Goal: Task Accomplishment & Management: Complete application form

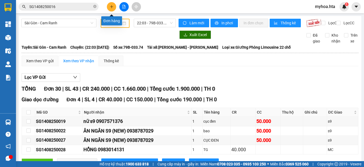
click at [108, 5] on button at bounding box center [111, 6] width 9 height 9
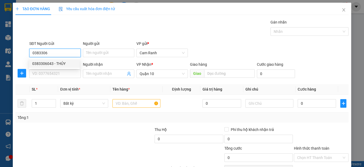
click at [69, 66] on div "0383306043 - THỦY" at bounding box center [54, 63] width 51 height 9
type input "0383306043"
type input "THỦY"
type input "0383306043"
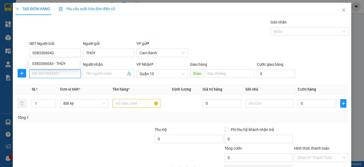
type input "40.000"
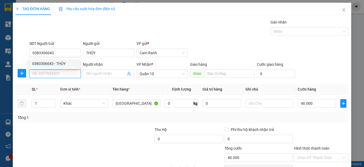
click at [71, 74] on input "SĐT Người Nhận" at bounding box center [54, 73] width 51 height 9
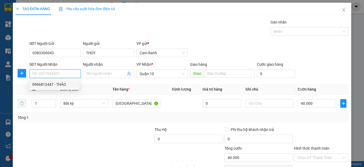
click at [72, 83] on div "0966812447 - THẢO" at bounding box center [54, 84] width 44 height 6
type input "0966812447"
type input "THẢO"
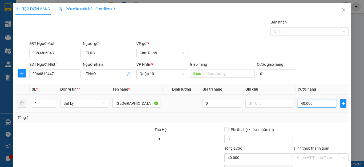
click at [318, 106] on input "40.000" at bounding box center [317, 103] width 38 height 9
type input "0"
type input "04"
type input "4"
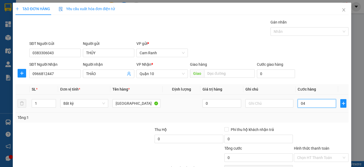
type input "4"
type input "40"
type input "040"
type input "40.000"
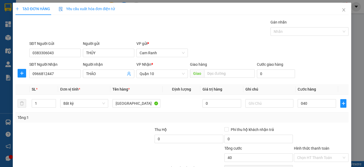
type input "40.000"
click at [317, 119] on div "Tổng: 1" at bounding box center [182, 117] width 329 height 6
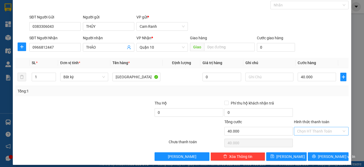
scroll to position [27, 0]
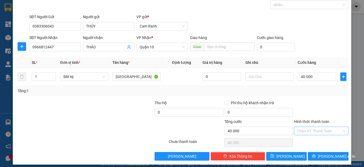
click at [312, 131] on input "Hình thức thanh toán" at bounding box center [319, 131] width 45 height 8
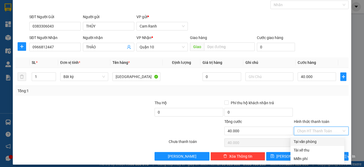
click at [332, 105] on div at bounding box center [322, 109] width 56 height 19
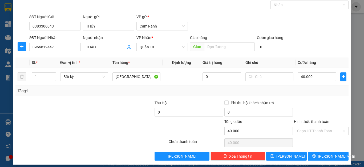
scroll to position [31, 0]
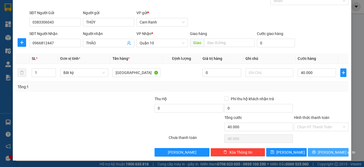
drag, startPoint x: 326, startPoint y: 152, endPoint x: 310, endPoint y: 147, distance: 17.5
click at [326, 152] on span "[PERSON_NAME] và In" at bounding box center [336, 152] width 37 height 6
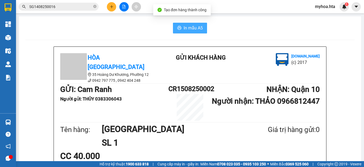
click at [195, 25] on span "In mẫu A5" at bounding box center [193, 28] width 19 height 7
click at [110, 7] on button at bounding box center [111, 6] width 9 height 9
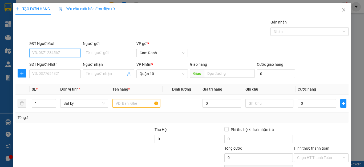
click at [70, 54] on input "SĐT Người Gửi" at bounding box center [54, 53] width 51 height 9
type input "0941354883"
click at [56, 66] on div "0941354883 - ÚT" at bounding box center [54, 64] width 44 height 6
type input "ÚT"
type input "80.000"
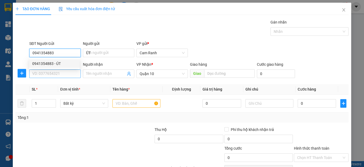
type input "80.000"
type input "0941354883"
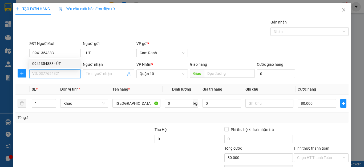
click at [60, 74] on input "SĐT Người Nhận" at bounding box center [54, 73] width 51 height 9
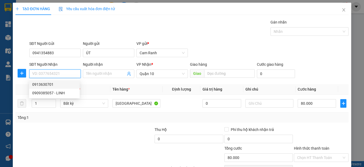
click at [64, 70] on input "SĐT Người Nhận" at bounding box center [54, 73] width 51 height 9
click at [65, 72] on input "SĐT Người Nhận" at bounding box center [54, 73] width 51 height 9
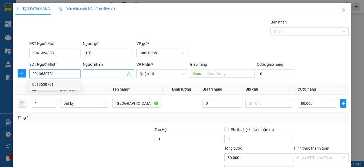
type input "0913630701"
click at [101, 72] on input "Người nhận" at bounding box center [106, 74] width 40 height 6
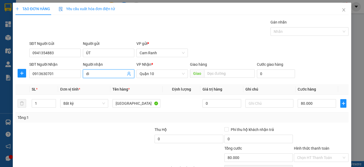
type input "d"
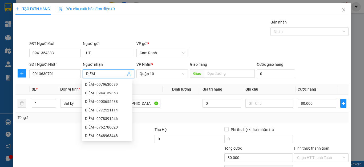
type input "DIỄM"
drag, startPoint x: 29, startPoint y: 160, endPoint x: 32, endPoint y: 160, distance: 3.2
click at [31, 160] on div at bounding box center [64, 154] width 98 height 19
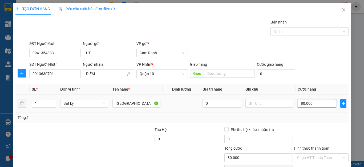
click at [312, 104] on input "80.000" at bounding box center [317, 103] width 38 height 9
type input "0"
type input "04"
type input "4"
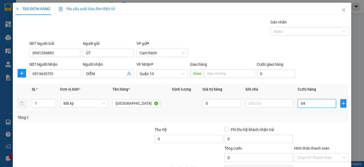
type input "4"
type input "40"
type input "040"
type input "40.000"
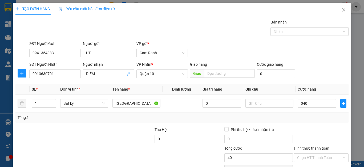
type input "40.000"
click at [316, 124] on div "Transit Pickup Surcharge Ids Transit Deliver Surcharge Ids Transit Deliver Surc…" at bounding box center [181, 103] width 333 height 168
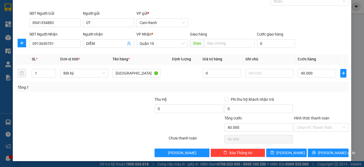
scroll to position [31, 0]
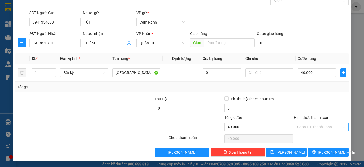
click at [331, 125] on input "Hình thức thanh toán" at bounding box center [319, 127] width 45 height 8
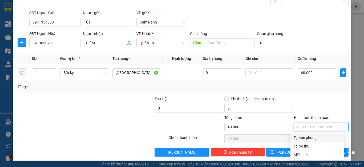
click at [326, 134] on div "Tại văn phòng" at bounding box center [318, 137] width 54 height 9
type input "0"
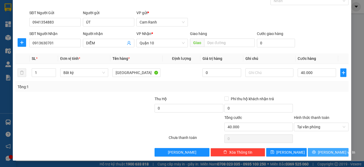
click at [329, 150] on span "[PERSON_NAME] và In" at bounding box center [336, 152] width 37 height 6
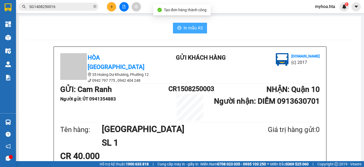
click at [197, 30] on span "In mẫu A5" at bounding box center [193, 28] width 19 height 7
click at [113, 7] on icon "plus" at bounding box center [112, 7] width 4 height 4
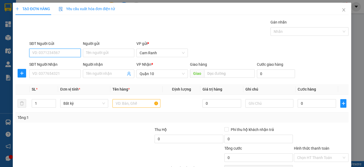
click at [73, 53] on input "SĐT Người Gửi" at bounding box center [54, 53] width 51 height 9
type input "0914415853"
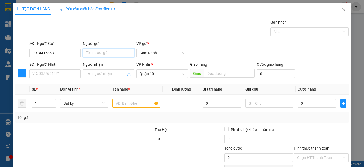
click at [117, 54] on input "Người gửi" at bounding box center [108, 53] width 51 height 9
type input "HÙNG"
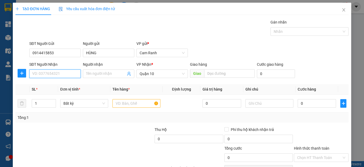
click at [72, 74] on input "SĐT Người Nhận" at bounding box center [54, 73] width 51 height 9
type input "0333358824"
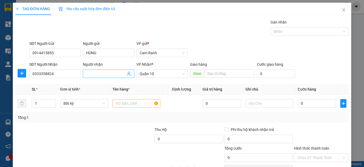
click at [101, 71] on input "Người nhận" at bounding box center [106, 74] width 40 height 6
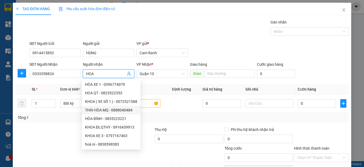
type input "HOA"
click at [56, 152] on div at bounding box center [64, 154] width 98 height 19
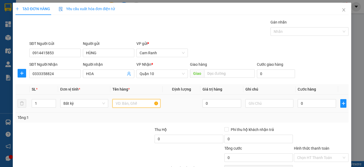
click at [137, 104] on input "text" at bounding box center [137, 103] width 48 height 9
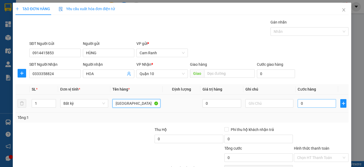
type input "[GEOGRAPHIC_DATA]"
click at [318, 105] on input "0" at bounding box center [317, 103] width 38 height 9
type input "4"
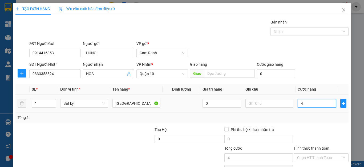
type input "40"
type input "40.000"
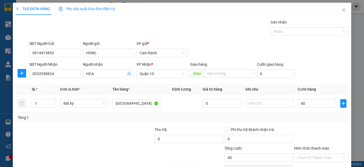
type input "40.000"
click at [317, 126] on div "Transit Pickup Surcharge Ids Transit Deliver Surcharge Ids Transit Deliver Surc…" at bounding box center [181, 103] width 333 height 168
click at [268, 104] on input "text" at bounding box center [270, 103] width 48 height 9
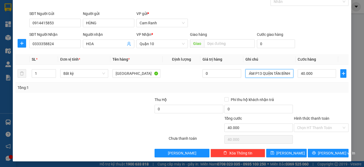
scroll to position [31, 0]
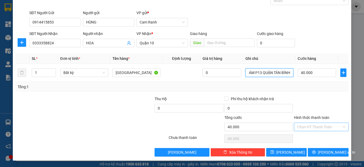
type input "GRAD : 91 HOÀNG HOA THÁM P13 QUẬN TÂN BÌNH"
click at [332, 129] on input "Hình thức thanh toán" at bounding box center [319, 127] width 45 height 8
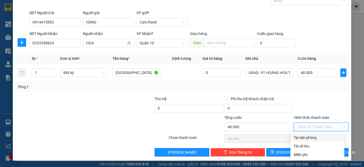
click at [328, 139] on div "Tại văn phòng" at bounding box center [317, 137] width 47 height 6
type input "0"
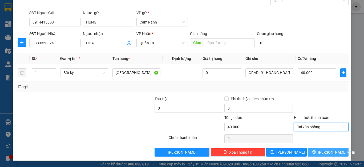
click at [326, 152] on span "Lưu và In" at bounding box center [336, 152] width 37 height 6
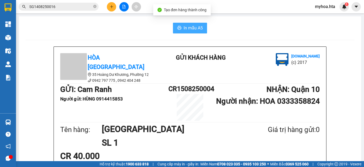
click at [194, 26] on span "In mẫu A5" at bounding box center [193, 28] width 19 height 7
click at [125, 2] on button at bounding box center [123, 6] width 9 height 9
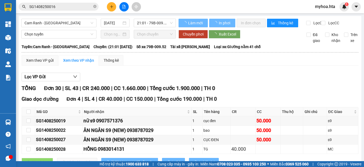
type input "15/08/2025"
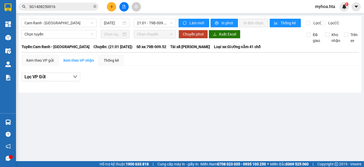
click at [71, 27] on div "Cam Ranh - Sài Gòn 15/08/2025 21:01 - 79B-009.52" at bounding box center [98, 23] width 155 height 9
click at [58, 25] on span "Cam Ranh - Sài Gòn" at bounding box center [59, 23] width 69 height 8
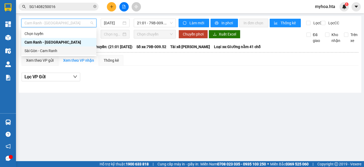
drag, startPoint x: 46, startPoint y: 50, endPoint x: 61, endPoint y: 41, distance: 18.4
click at [45, 51] on div "Sài Gòn - Cam Ranh" at bounding box center [59, 51] width 69 height 6
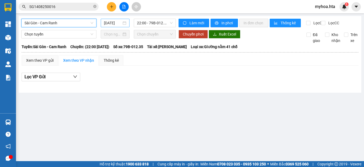
click at [109, 23] on input "15/08/2025" at bounding box center [113, 23] width 18 height 6
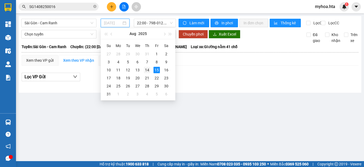
click at [147, 69] on div "14" at bounding box center [147, 70] width 6 height 6
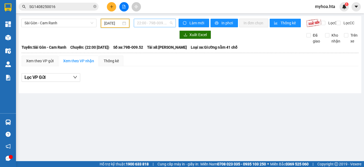
drag, startPoint x: 145, startPoint y: 23, endPoint x: 142, endPoint y: 38, distance: 14.4
click at [145, 24] on span "22:00 - 79B-009.52" at bounding box center [155, 23] width 36 height 8
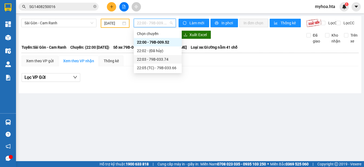
click at [143, 59] on div "22:03 - 79B-033.74" at bounding box center [158, 59] width 42 height 6
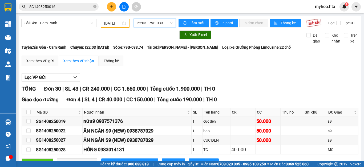
click at [112, 23] on input "14/08/2025" at bounding box center [112, 23] width 17 height 6
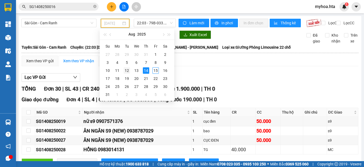
click at [127, 71] on div "12" at bounding box center [127, 70] width 6 height 6
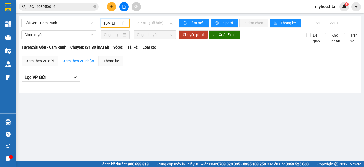
click at [143, 24] on span "21:30 - (Đã hủy)" at bounding box center [155, 23] width 36 height 8
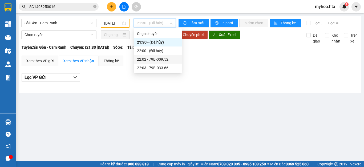
click at [149, 58] on div "22:02 - 79B-009.52" at bounding box center [158, 59] width 42 height 6
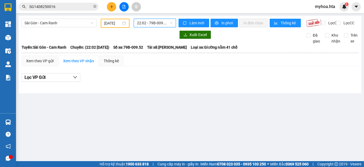
drag, startPoint x: 149, startPoint y: 23, endPoint x: 154, endPoint y: 44, distance: 21.3
click at [149, 24] on span "22:02 - 79B-009.52" at bounding box center [155, 23] width 36 height 8
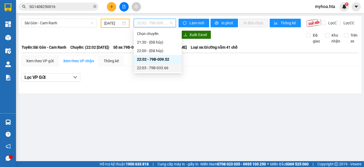
click at [158, 66] on div "22:03 - 79B-033.66" at bounding box center [158, 68] width 42 height 6
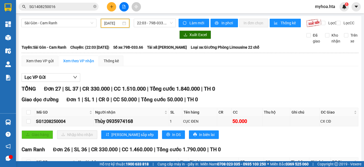
click at [112, 24] on input "12/08/2025" at bounding box center [112, 23] width 17 height 6
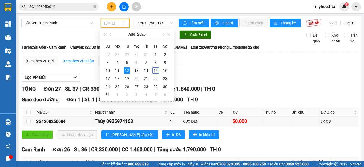
click at [137, 70] on div "13" at bounding box center [136, 70] width 6 height 6
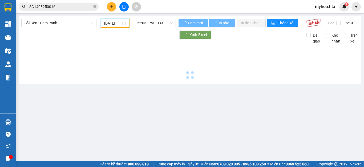
type input "13/08/2025"
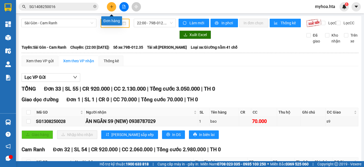
click at [109, 6] on button at bounding box center [111, 6] width 9 height 9
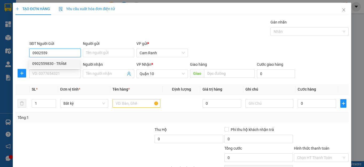
click at [62, 61] on div "0902559830 - TRÂM" at bounding box center [54, 64] width 44 height 6
type input "0902559830"
type input "TRÂM"
type input "40.000"
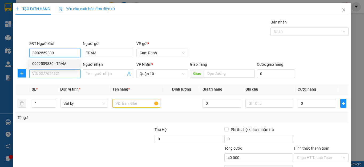
type input "0902559830"
click at [61, 73] on input "SĐT Người Nhận" at bounding box center [54, 73] width 51 height 9
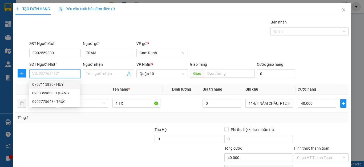
click at [72, 85] on div "0707115830 - HUY" at bounding box center [54, 84] width 44 height 6
type input "0707115830"
type input "HUY"
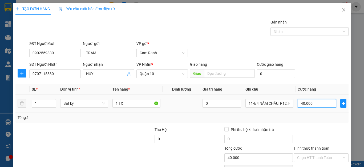
click at [309, 104] on input "40.000" at bounding box center [317, 103] width 38 height 9
type input "0"
type input "5"
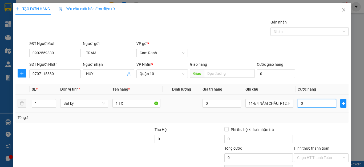
type input "5"
type input "05"
type input "50"
type input "050"
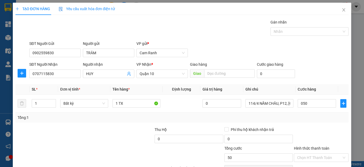
type input "50.000"
click at [308, 122] on div "Tổng: 1" at bounding box center [181, 117] width 333 height 10
click at [249, 100] on input "114/4 NĂM CHÂU, P12, TÂN BÌNH" at bounding box center [270, 103] width 48 height 9
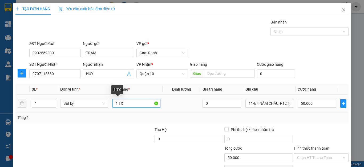
click at [117, 104] on input "1 TX" at bounding box center [137, 103] width 48 height 9
type input "[GEOGRAPHIC_DATA]"
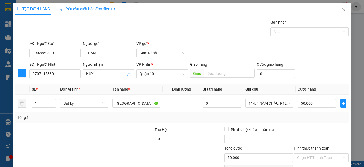
click at [325, 119] on div "Tổng: 1" at bounding box center [182, 117] width 329 height 6
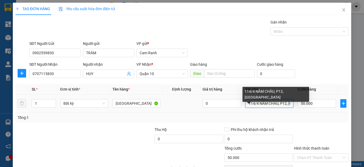
drag, startPoint x: 246, startPoint y: 102, endPoint x: 263, endPoint y: 101, distance: 17.4
click at [262, 101] on input "114/4 NĂM CHÂU, P12, TÂN BÌNH" at bounding box center [270, 103] width 48 height 9
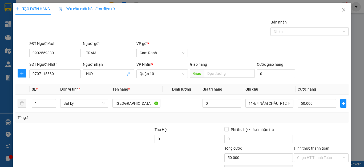
click at [313, 125] on div "Transit Pickup Surcharge Ids Transit Deliver Surcharge Ids Transit Deliver Surc…" at bounding box center [181, 103] width 333 height 168
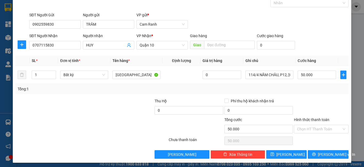
scroll to position [31, 0]
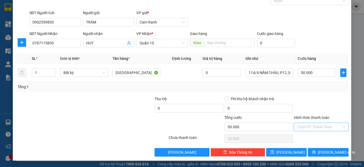
click at [313, 127] on input "Hình thức thanh toán" at bounding box center [319, 127] width 45 height 8
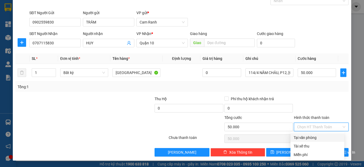
click at [313, 137] on div "Tại văn phòng" at bounding box center [317, 137] width 47 height 6
type input "0"
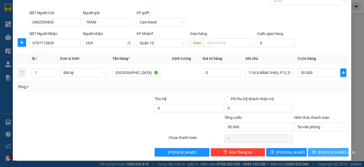
click at [322, 154] on span "Lưu và In" at bounding box center [336, 152] width 37 height 6
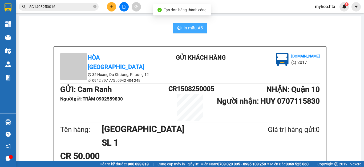
click at [190, 28] on span "In mẫu A5" at bounding box center [193, 28] width 19 height 7
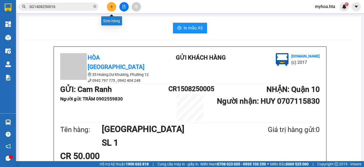
click at [112, 9] on button at bounding box center [111, 6] width 9 height 9
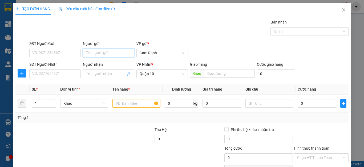
click at [96, 53] on input "Người gửi" at bounding box center [108, 53] width 51 height 9
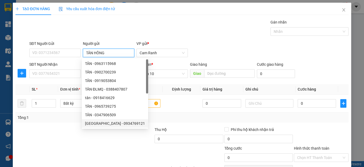
type input "TÂN HỒNG"
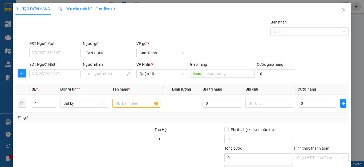
click at [43, 146] on div at bounding box center [64, 154] width 98 height 19
click at [102, 73] on input "Người nhận" at bounding box center [106, 74] width 40 height 6
type input "[PERSON_NAME]"
click at [123, 104] on input "text" at bounding box center [137, 103] width 48 height 9
click at [38, 102] on input "1" at bounding box center [44, 103] width 24 height 8
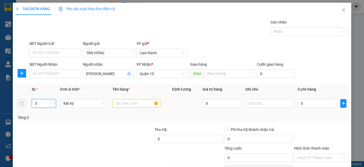
type input "3"
click at [119, 101] on input "text" at bounding box center [137, 103] width 48 height 9
type input "THÙNG"
click at [137, 116] on div "Tổng: 3" at bounding box center [79, 117] width 123 height 6
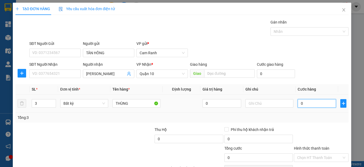
click at [314, 106] on input "0" at bounding box center [317, 103] width 38 height 9
click at [304, 121] on div "Tổng: 3" at bounding box center [181, 117] width 333 height 10
click at [317, 103] on input "0" at bounding box center [317, 103] width 38 height 9
type input "08"
type input "8"
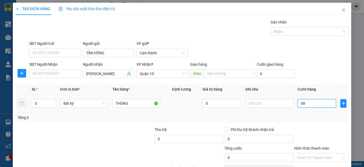
type input "8"
type input "080"
type input "80"
type input "80.000"
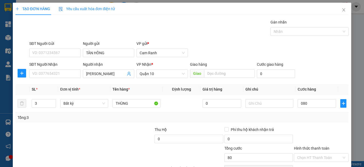
type input "80.000"
drag, startPoint x: 307, startPoint y: 121, endPoint x: 332, endPoint y: 99, distance: 33.4
click at [307, 121] on div "Tổng: 3" at bounding box center [181, 117] width 333 height 10
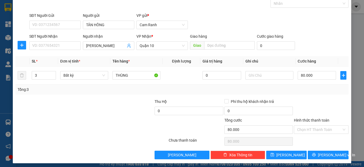
scroll to position [31, 0]
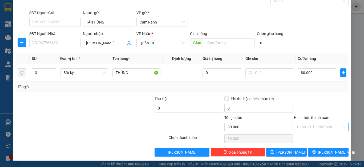
click at [308, 128] on input "Hình thức thanh toán" at bounding box center [319, 127] width 45 height 8
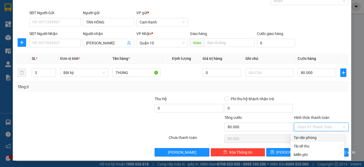
click at [308, 138] on div "Tại văn phòng" at bounding box center [317, 137] width 47 height 6
type input "0"
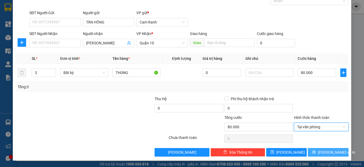
click at [316, 150] on icon "printer" at bounding box center [314, 152] width 4 height 4
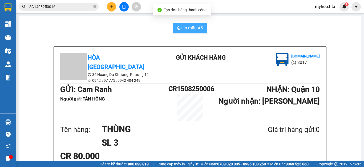
click at [178, 26] on icon "printer" at bounding box center [179, 28] width 4 height 4
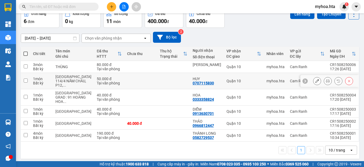
scroll to position [31, 0]
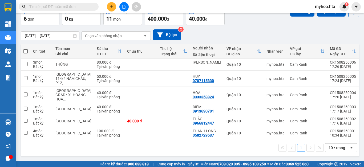
click at [330, 145] on div "10 / trang" at bounding box center [337, 147] width 17 height 5
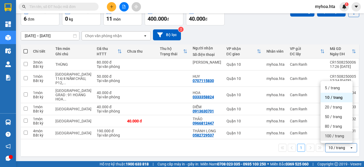
click at [332, 137] on span "100 / trang" at bounding box center [334, 135] width 19 height 5
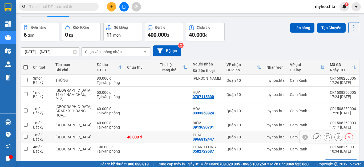
scroll to position [0, 0]
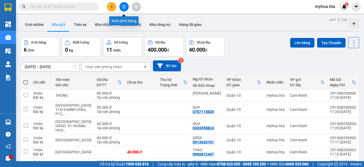
click at [125, 6] on icon "file-add" at bounding box center [124, 7] width 3 height 4
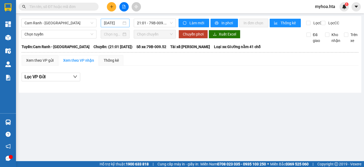
click at [111, 24] on input "[DATE]" at bounding box center [113, 23] width 18 height 6
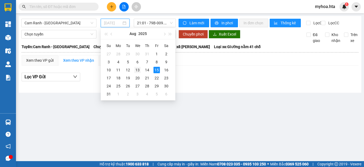
click at [138, 69] on div "13" at bounding box center [137, 70] width 6 height 6
type input "[DATE]"
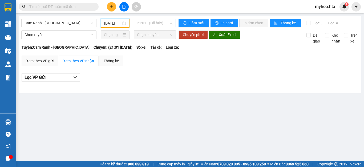
click at [164, 23] on span "21:01 - (Đã hủy)" at bounding box center [155, 23] width 36 height 8
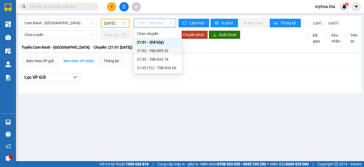
click at [167, 52] on div "21:02 - 79B-009.52" at bounding box center [158, 51] width 42 height 6
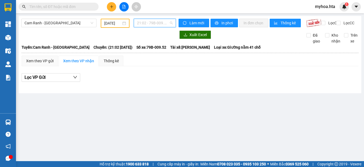
drag, startPoint x: 165, startPoint y: 25, endPoint x: 163, endPoint y: 58, distance: 33.4
click at [165, 32] on body "Kết quả tìm kiếm ( 0 ) Bộ lọc No Data myhoa.hta 1 Tổng Quan Kho hàng mới Điều h…" at bounding box center [182, 83] width 364 height 167
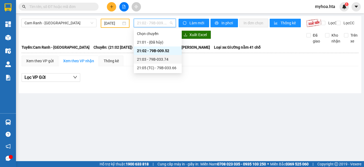
click at [162, 62] on div "21:03 - 79B-033.74" at bounding box center [158, 59] width 42 height 6
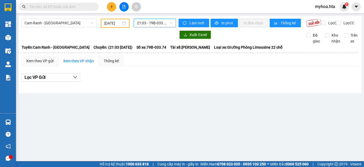
drag, startPoint x: 165, startPoint y: 25, endPoint x: 162, endPoint y: 31, distance: 6.4
click at [164, 27] on span "21:03 - 79B-033.74" at bounding box center [155, 23] width 36 height 8
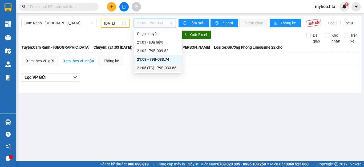
click at [157, 69] on div "21:05 (TC) - 79B-033.66" at bounding box center [158, 68] width 42 height 6
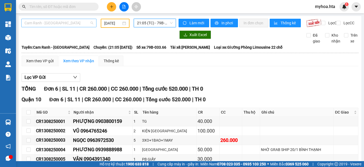
click at [61, 22] on span "Cam Ranh - [GEOGRAPHIC_DATA]" at bounding box center [59, 23] width 69 height 8
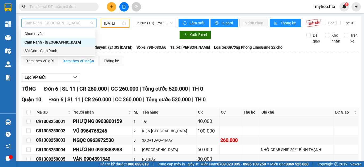
click at [52, 53] on div "Sài Gòn - Cam Ranh" at bounding box center [59, 51] width 68 height 6
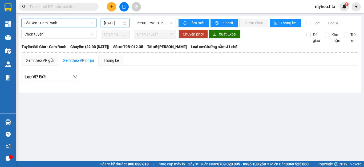
drag, startPoint x: 114, startPoint y: 20, endPoint x: 114, endPoint y: 24, distance: 4.0
click at [114, 21] on input "[DATE]" at bounding box center [113, 23] width 18 height 6
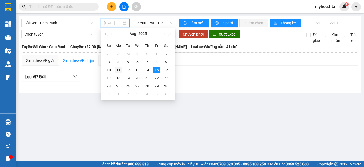
click at [118, 72] on div "11" at bounding box center [118, 70] width 6 height 6
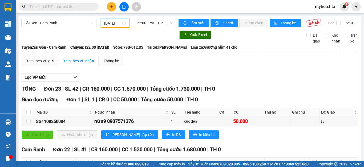
click at [110, 24] on input "11/08/2025" at bounding box center [112, 23] width 17 height 6
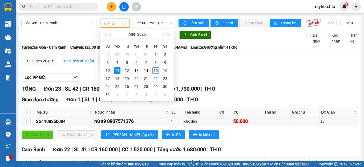
click at [127, 68] on div "12" at bounding box center [127, 70] width 6 height 6
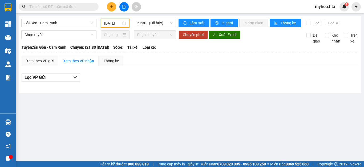
click at [119, 26] on input "[DATE]" at bounding box center [112, 23] width 17 height 6
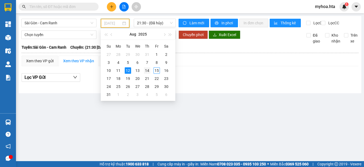
click at [148, 70] on div "14" at bounding box center [147, 70] width 6 height 6
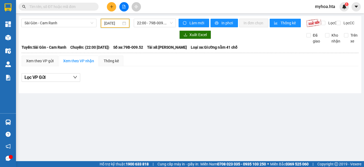
click at [109, 23] on input "[DATE]" at bounding box center [112, 23] width 17 height 6
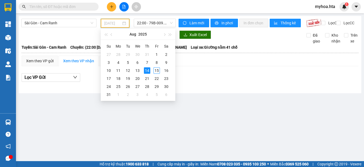
type input "[DATE]"
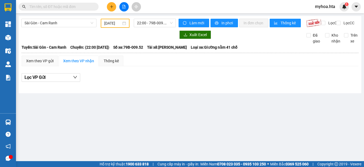
click at [159, 28] on div "Sài Gòn - Cam Ranh 14/08/2025 22:00 - 79B-009.52" at bounding box center [98, 23] width 155 height 9
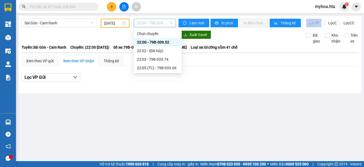
drag, startPoint x: 149, startPoint y: 20, endPoint x: 173, endPoint y: 49, distance: 37.8
click at [149, 21] on span "22:00 - 79B-009.52" at bounding box center [155, 23] width 36 height 8
click at [162, 66] on div "22:05 (TC) - 79B-033.66" at bounding box center [158, 68] width 42 height 6
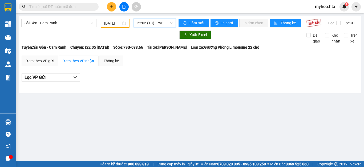
click at [156, 21] on span "22:05 (TC) - 79B-033.66" at bounding box center [155, 23] width 36 height 8
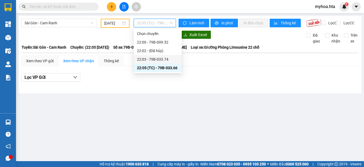
click at [170, 57] on div "22:03 - 79B-033.74" at bounding box center [158, 59] width 42 height 6
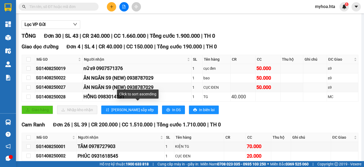
scroll to position [53, 0]
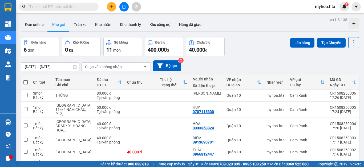
click at [112, 6] on icon "plus" at bounding box center [112, 7] width 4 height 4
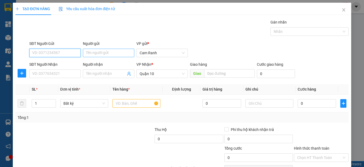
drag, startPoint x: 73, startPoint y: 50, endPoint x: 112, endPoint y: 51, distance: 39.7
click at [78, 53] on input "SĐT Người Gửi" at bounding box center [54, 53] width 51 height 9
click at [61, 65] on div "0344876835 - BÌNH" at bounding box center [54, 64] width 44 height 6
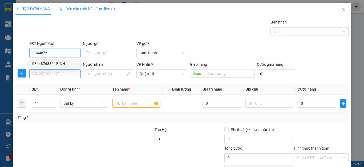
type input "0344876835"
type input "BÌNH"
type input "0344876835"
click at [58, 76] on input "SĐT Người Nhận" at bounding box center [54, 73] width 51 height 9
type input "40.000"
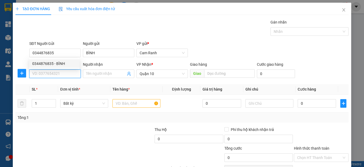
type input "40.000"
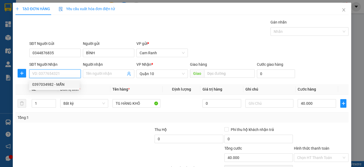
click at [55, 83] on div "0397034982 - MẪN" at bounding box center [54, 84] width 44 height 6
type input "0397034982"
type input "MẪN"
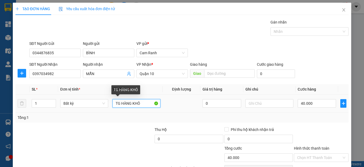
click at [141, 103] on input "TG HÀNG KHÔ" at bounding box center [137, 103] width 48 height 9
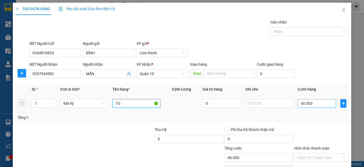
type input "TG"
click at [321, 103] on input "40.000" at bounding box center [317, 103] width 38 height 9
type input "0"
type input "08"
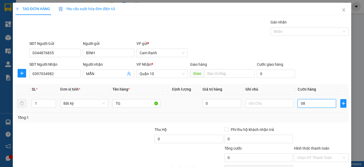
type input "8"
type input "080"
type input "80"
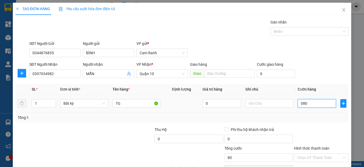
type input "080"
type input "80.000"
click at [326, 113] on div "Tổng: 1" at bounding box center [181, 117] width 333 height 10
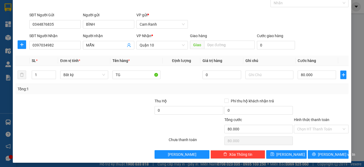
scroll to position [31, 0]
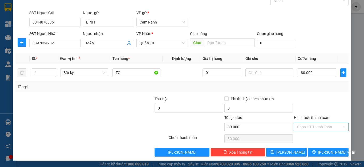
click at [320, 126] on input "Hình thức thanh toán" at bounding box center [319, 127] width 45 height 8
click at [305, 100] on div at bounding box center [322, 105] width 56 height 19
click at [265, 73] on input "text" at bounding box center [270, 72] width 48 height 9
type input "G"
click at [324, 128] on input "Hình thức thanh toán" at bounding box center [319, 127] width 45 height 8
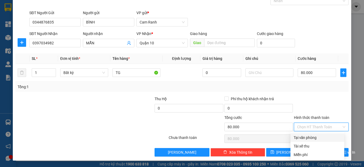
click at [321, 138] on div "Tại văn phòng" at bounding box center [317, 137] width 47 height 6
type input "0"
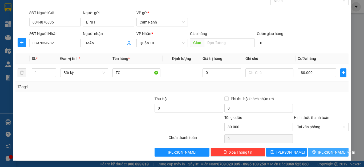
click at [323, 155] on span "[PERSON_NAME] và In" at bounding box center [336, 152] width 37 height 6
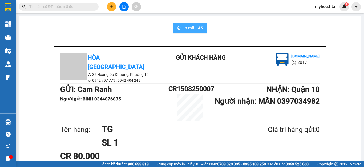
click at [197, 28] on span "In mẫu A5" at bounding box center [193, 28] width 19 height 7
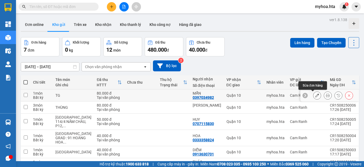
click at [316, 94] on icon at bounding box center [318, 95] width 4 height 4
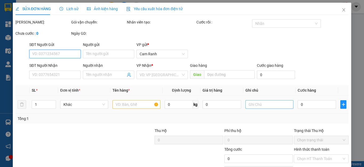
type input "0344876835"
type input "BÌNH"
type input "0397034982"
type input "MẪN"
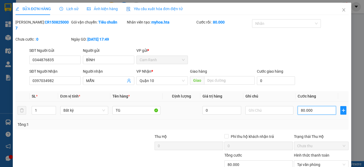
click at [316, 106] on input "80.000" at bounding box center [317, 110] width 38 height 9
type input "0"
type input "5"
type input "05"
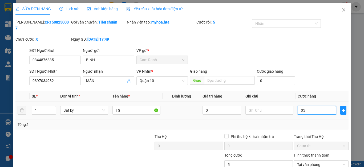
type input "50"
type input "050"
type input "50.000"
click at [328, 122] on div "Tổng: 1" at bounding box center [181, 124] width 333 height 10
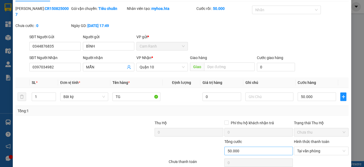
scroll to position [27, 0]
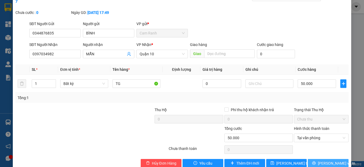
click at [324, 160] on span "[PERSON_NAME] và In" at bounding box center [336, 163] width 37 height 6
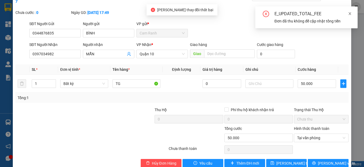
click at [350, 15] on icon "close" at bounding box center [350, 14] width 4 height 4
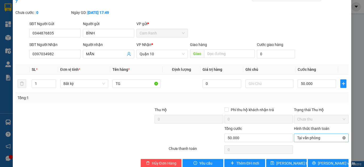
type input "50.000"
click at [319, 79] on input "50.000" at bounding box center [317, 83] width 38 height 9
type input "0"
type input "08"
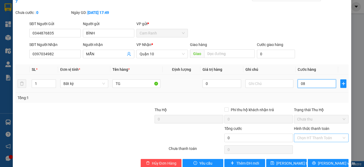
type input "8"
type input "080"
type input "80"
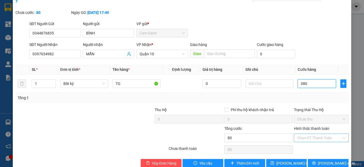
type input "080"
type input "80.000"
click at [315, 97] on div "Total Paid Fee 80.000 Total UnPaid Fee 0 Cash Collection Total Fee Mã ĐH: CR150…" at bounding box center [181, 80] width 333 height 175
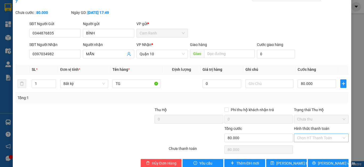
click at [314, 134] on input "Hình thức thanh toán" at bounding box center [319, 138] width 45 height 8
click at [347, 124] on div "SỬA ĐƠN HÀNG Lịch sử Ảnh kiện hàng Yêu cầu xuất hóa đơn điện tử Total Paid Fee …" at bounding box center [182, 73] width 339 height 195
drag, startPoint x: 291, startPoint y: 156, endPoint x: 289, endPoint y: 154, distance: 3.0
click at [291, 160] on span "[PERSON_NAME] thay đổi" at bounding box center [298, 163] width 43 height 6
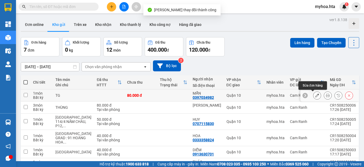
click at [316, 95] on icon at bounding box center [318, 95] width 4 height 4
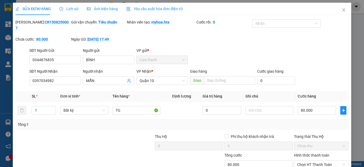
type input "0344876835"
type input "BÌNH"
type input "0397034982"
type input "MẪN"
type input "80.000"
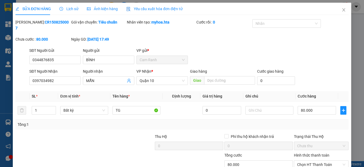
type input "80.000"
click at [320, 107] on input "80.000" at bounding box center [317, 110] width 38 height 9
type input "0"
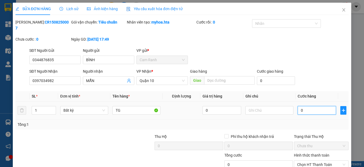
type input "5"
type input "050"
type input "50"
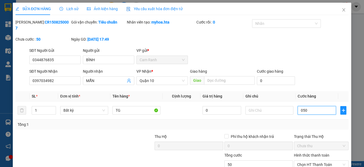
type input "050"
type input "50.000"
click at [320, 121] on div "Tổng: 1" at bounding box center [182, 124] width 329 height 6
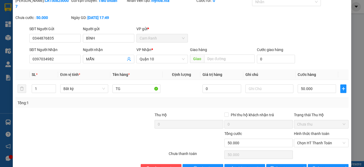
scroll to position [32, 0]
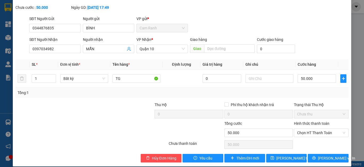
click at [321, 139] on div "Chọn HT Thanh Toán" at bounding box center [322, 144] width 56 height 11
click at [329, 155] on span "[PERSON_NAME] và In" at bounding box center [336, 158] width 37 height 6
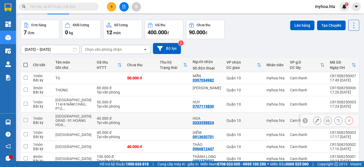
scroll to position [27, 0]
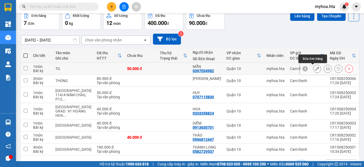
click at [316, 68] on icon at bounding box center [318, 69] width 4 height 4
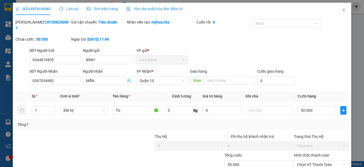
type input "0344876835"
type input "BÌNH"
type input "0397034982"
type input "MẪN"
type input "50.000"
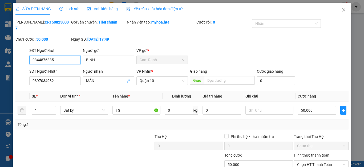
scroll to position [32, 0]
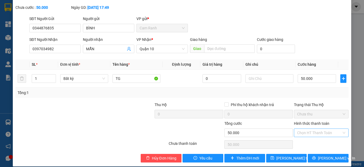
click at [333, 129] on input "Hình thức thanh toán" at bounding box center [319, 133] width 45 height 8
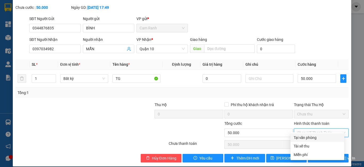
click at [329, 138] on div "Tại văn phòng" at bounding box center [317, 137] width 47 height 6
type input "0"
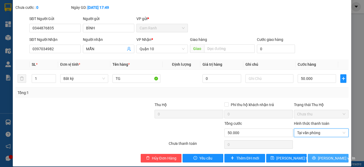
click at [323, 155] on span "[PERSON_NAME] và In" at bounding box center [336, 158] width 37 height 6
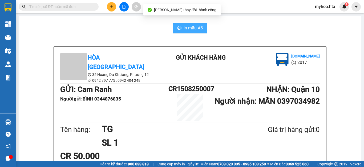
click at [192, 29] on span "In mẫu A5" at bounding box center [193, 28] width 19 height 7
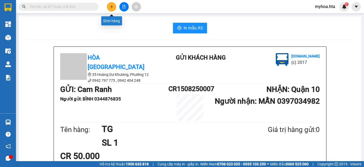
click at [113, 7] on icon "plus" at bounding box center [111, 6] width 3 height 0
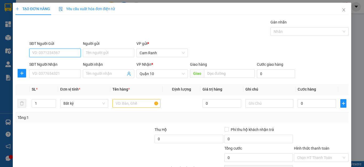
click at [43, 55] on input "SĐT Người Gửi" at bounding box center [54, 53] width 51 height 9
type input "0972207980"
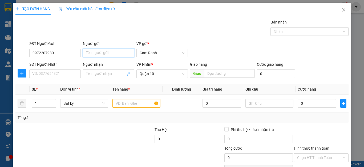
click at [109, 50] on input "Người gửi" at bounding box center [108, 53] width 51 height 9
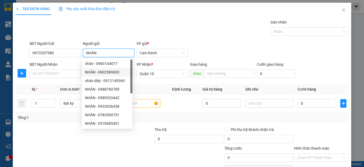
type input "NHÂN"
click at [56, 129] on div at bounding box center [50, 135] width 70 height 19
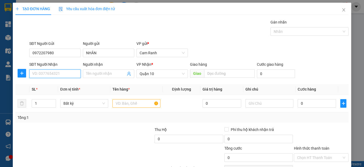
click at [58, 75] on input "SĐT Người Nhận" at bounding box center [54, 73] width 51 height 9
type input "0937833336"
click at [60, 86] on div "0937833336 - MAI" at bounding box center [54, 84] width 44 height 6
type input "MAI"
type input "20.000"
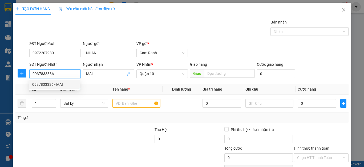
type input "20.000"
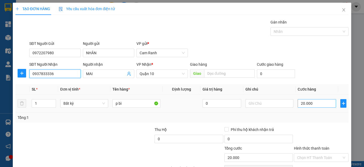
type input "0937833336"
click at [312, 102] on input "20.000" at bounding box center [317, 103] width 38 height 9
type input "0"
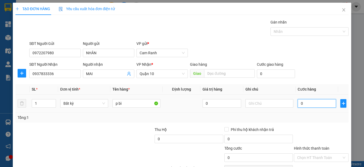
type input "3"
type input "030"
type input "30"
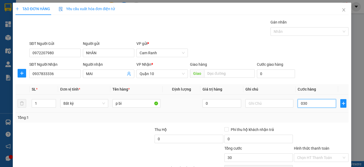
type input "030"
type input "30.000"
click at [311, 111] on td "30.000" at bounding box center [317, 103] width 43 height 18
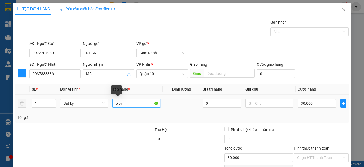
click at [133, 102] on input "p bì" at bounding box center [137, 103] width 48 height 9
type input "p"
type input "BỊCH"
click at [342, 135] on div at bounding box center [322, 135] width 56 height 19
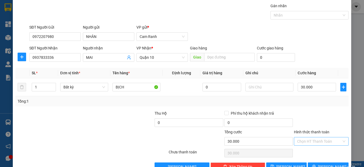
scroll to position [31, 0]
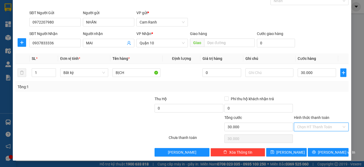
click at [328, 127] on input "Hình thức thanh toán" at bounding box center [319, 127] width 45 height 8
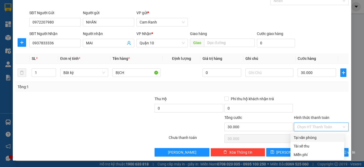
click at [324, 138] on div "Tại văn phòng" at bounding box center [317, 137] width 47 height 6
type input "0"
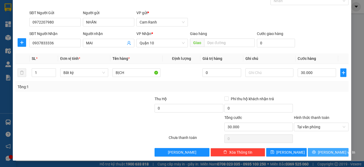
click at [326, 153] on span "[PERSON_NAME] và In" at bounding box center [336, 152] width 37 height 6
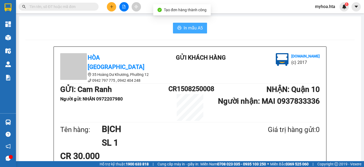
click at [184, 27] on span "In mẫu A5" at bounding box center [193, 28] width 19 height 7
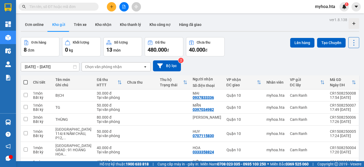
click at [110, 7] on icon "plus" at bounding box center [112, 7] width 4 height 4
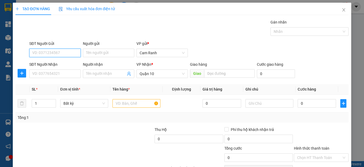
click at [56, 53] on input "SĐT Người Gửi" at bounding box center [54, 53] width 51 height 9
type input "0362578631"
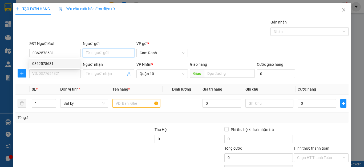
click at [104, 51] on input "Người gửi" at bounding box center [108, 53] width 51 height 9
type input "BỐN"
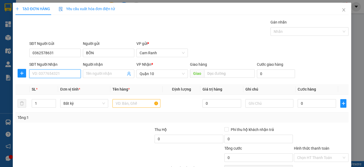
click at [56, 71] on input "SĐT Người Nhận" at bounding box center [54, 73] width 51 height 9
type input "0979384090"
click at [62, 87] on div "0979384090 - NHÂN" at bounding box center [54, 84] width 44 height 6
type input "NHÂN"
type input "40.000"
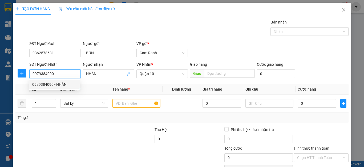
type input "40.000"
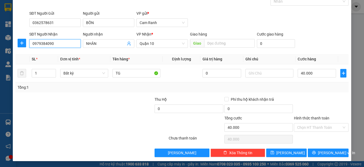
scroll to position [31, 0]
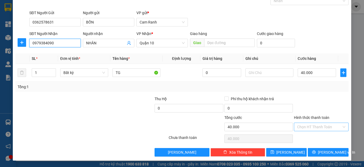
type input "0979384090"
click at [322, 124] on input "Hình thức thanh toán" at bounding box center [319, 127] width 45 height 8
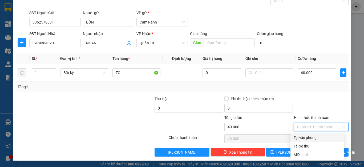
click at [325, 96] on div at bounding box center [322, 105] width 56 height 19
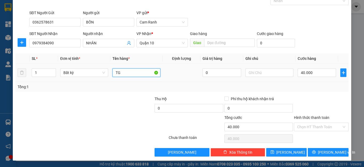
click at [132, 73] on input "TG" at bounding box center [137, 72] width 48 height 9
type input "[GEOGRAPHIC_DATA]"
click at [141, 123] on div at bounding box center [141, 123] width 56 height 19
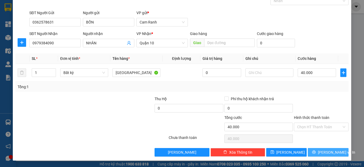
click at [325, 154] on span "Lưu và In" at bounding box center [336, 152] width 37 height 6
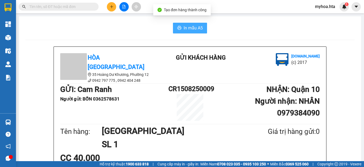
click at [194, 27] on span "In mẫu A5" at bounding box center [193, 28] width 19 height 7
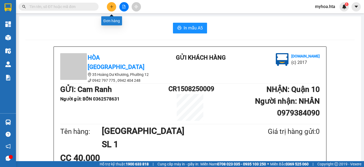
click at [111, 7] on icon "plus" at bounding box center [112, 7] width 4 height 4
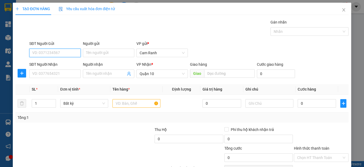
click at [70, 53] on input "SĐT Người Gửi" at bounding box center [54, 53] width 51 height 9
click at [47, 51] on input "SĐT Người Gửi" at bounding box center [54, 53] width 51 height 9
click at [60, 62] on div "0794562183 - NGUYỆT" at bounding box center [54, 64] width 44 height 6
type input "0794562183"
type input "NGUYỆT"
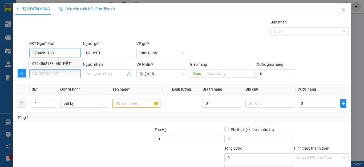
type input "40.000"
type input "0794562183"
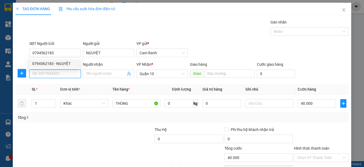
click at [63, 74] on input "SĐT Người Nhận" at bounding box center [54, 73] width 51 height 9
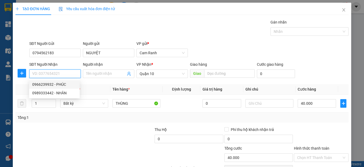
click at [72, 73] on input "SĐT Người Nhận" at bounding box center [54, 73] width 51 height 9
type input "0938891894"
click at [69, 83] on div "0938891894 - HOÀNG" at bounding box center [54, 84] width 44 height 6
type input "HOÀNG"
type input "30.000"
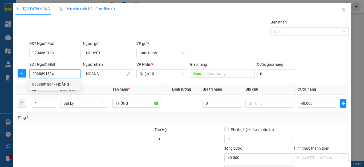
type input "30.000"
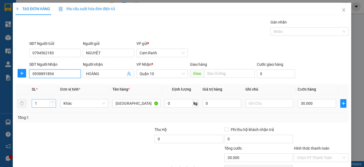
click at [50, 106] on span "Decrease Value" at bounding box center [53, 104] width 6 height 5
type input "0938891894"
click at [37, 102] on input "1" at bounding box center [44, 103] width 24 height 8
type input "2"
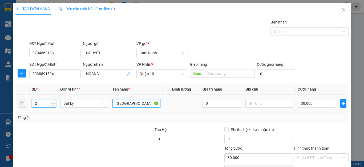
click at [131, 107] on input "[GEOGRAPHIC_DATA]" at bounding box center [137, 103] width 48 height 9
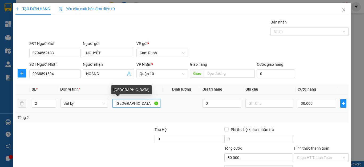
type input "0"
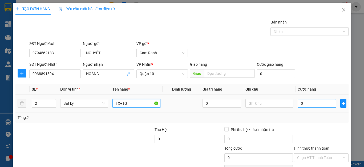
type input "TX+TG"
drag, startPoint x: 305, startPoint y: 104, endPoint x: 302, endPoint y: 102, distance: 3.5
click at [305, 103] on input "0" at bounding box center [317, 103] width 38 height 9
type input "6"
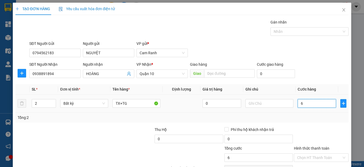
type input "60"
type input "60.000"
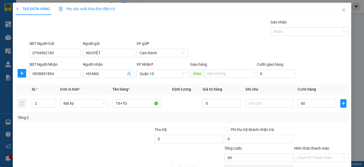
type input "60.000"
drag, startPoint x: 304, startPoint y: 119, endPoint x: 309, endPoint y: 120, distance: 5.4
click at [304, 119] on div "Tổng: 2" at bounding box center [182, 117] width 329 height 6
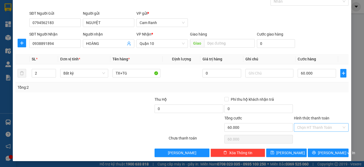
scroll to position [31, 0]
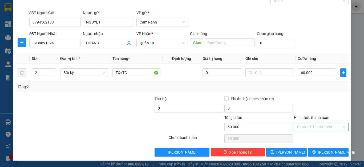
click at [320, 128] on input "Hình thức thanh toán" at bounding box center [319, 127] width 45 height 8
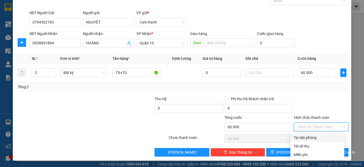
click at [320, 138] on div "Tại văn phòng" at bounding box center [317, 137] width 47 height 6
type input "0"
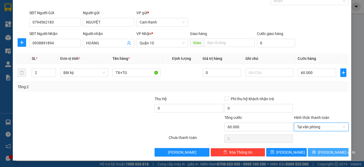
click at [322, 150] on span "Lưu và In" at bounding box center [336, 152] width 37 height 6
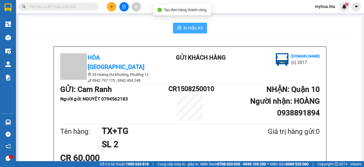
click at [177, 26] on icon "printer" at bounding box center [179, 28] width 4 height 4
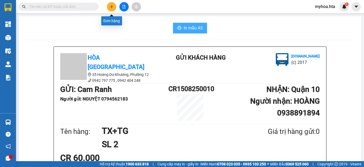
click at [110, 7] on icon "plus" at bounding box center [112, 7] width 4 height 4
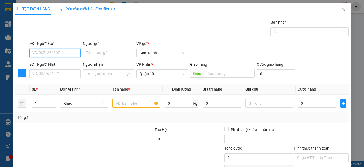
click at [59, 52] on input "SĐT Người Gửi" at bounding box center [54, 53] width 51 height 9
type input "0345248135"
click at [43, 63] on div "0345248135 - NÀY" at bounding box center [54, 64] width 44 height 6
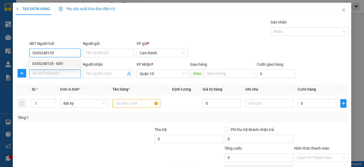
type input "NÀY"
type input "50.000"
type input "0345248135"
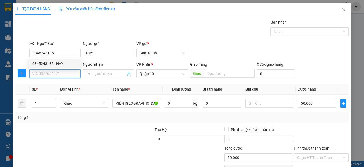
click at [48, 73] on input "SĐT Người Nhận" at bounding box center [54, 73] width 51 height 9
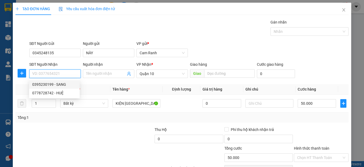
click at [54, 83] on div "0395230199 - SANG" at bounding box center [54, 84] width 44 height 6
type input "0395230199"
type input "SANG"
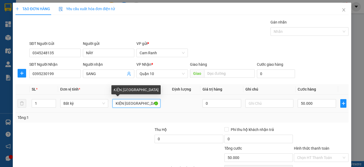
click at [134, 104] on input "KIỆN TX" at bounding box center [137, 103] width 48 height 9
type input "K"
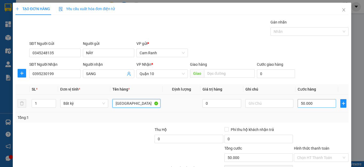
type input "[GEOGRAPHIC_DATA]"
click at [316, 101] on input "50.000" at bounding box center [317, 103] width 38 height 9
type input "0"
type input "04"
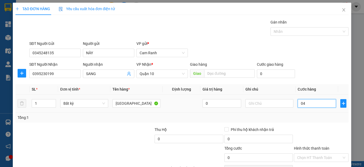
type input "4"
type input "040"
type input "40"
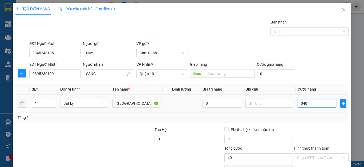
type input "040"
type input "40.000"
click at [316, 119] on div "Tổng: 1" at bounding box center [182, 117] width 329 height 6
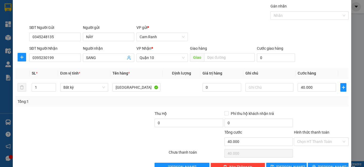
scroll to position [31, 0]
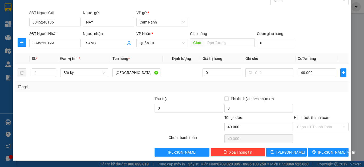
click at [320, 121] on div "Hình thức thanh toán" at bounding box center [321, 118] width 55 height 8
click at [321, 126] on input "Hình thức thanh toán" at bounding box center [319, 127] width 45 height 8
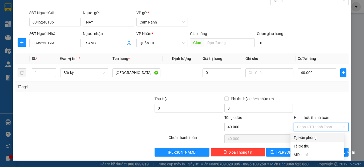
click at [320, 137] on div "Tại văn phòng" at bounding box center [317, 137] width 47 height 6
type input "0"
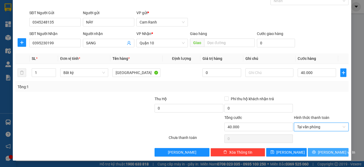
click at [324, 150] on span "Lưu và In" at bounding box center [336, 152] width 37 height 6
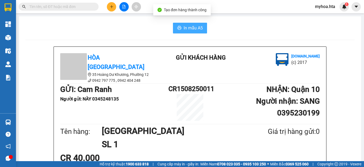
click at [180, 27] on button "In mẫu A5" at bounding box center [190, 28] width 34 height 11
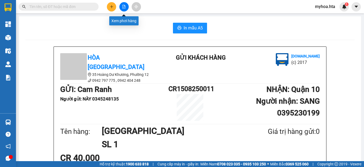
click at [127, 7] on button at bounding box center [123, 6] width 9 height 9
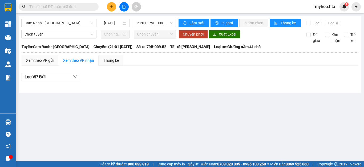
click at [112, 8] on icon "plus" at bounding box center [112, 7] width 4 height 4
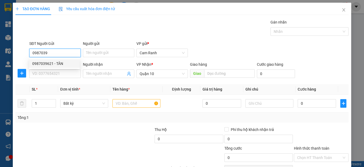
click at [70, 62] on div "0987039621 - TÂN" at bounding box center [54, 64] width 44 height 6
type input "0987039621"
type input "TÂN"
type input "50.000"
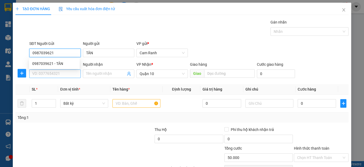
type input "0987039621"
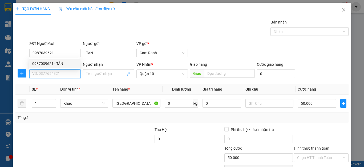
click at [64, 75] on input "SĐT Người Nhận" at bounding box center [54, 73] width 51 height 9
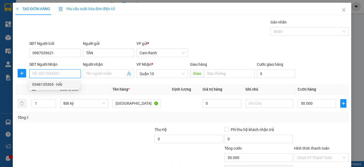
click at [63, 85] on div "0346135365 - HẢI" at bounding box center [54, 84] width 44 height 6
type input "0346135365"
type input "HẢI"
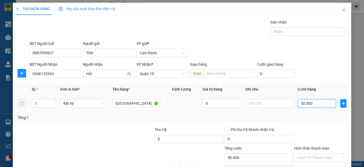
click at [321, 103] on input "50.000" at bounding box center [317, 103] width 38 height 9
type input "0"
type input "4"
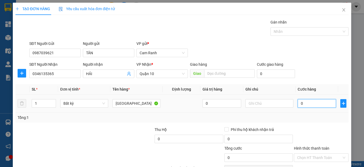
type input "4"
type input "040"
type input "40"
type input "040"
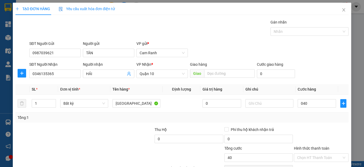
type input "40.000"
click at [294, 127] on div at bounding box center [322, 135] width 56 height 19
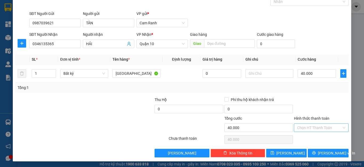
scroll to position [31, 0]
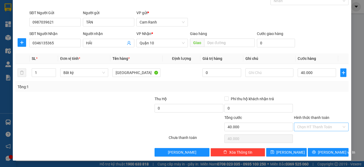
click at [306, 126] on input "Hình thức thanh toán" at bounding box center [319, 127] width 45 height 8
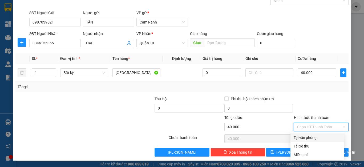
click at [302, 141] on div "Tại văn phòng" at bounding box center [318, 137] width 54 height 9
type input "0"
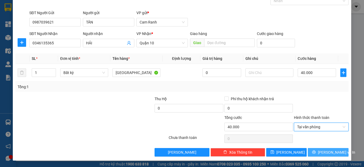
click at [314, 149] on button "Lưu và In" at bounding box center [328, 152] width 41 height 9
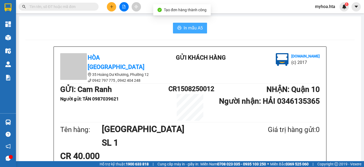
click at [195, 28] on span "In mẫu A5" at bounding box center [193, 28] width 19 height 7
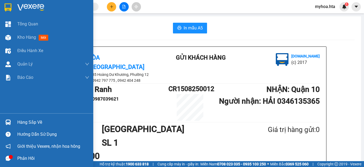
scroll to position [31, 0]
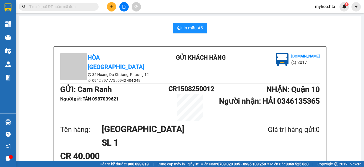
click at [109, 7] on button at bounding box center [111, 6] width 9 height 9
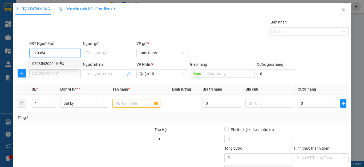
click at [46, 62] on div "0703542040 - KIỀU" at bounding box center [54, 64] width 44 height 6
type input "0703542040"
type input "KIỀU"
type input "40.000"
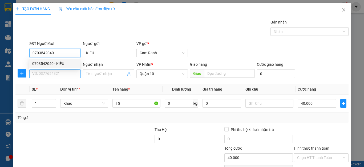
type input "0703542040"
click at [48, 73] on input "SĐT Người Nhận" at bounding box center [54, 73] width 51 height 9
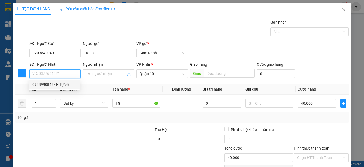
click at [62, 84] on div "0938990848 - PHỤNG" at bounding box center [54, 84] width 44 height 6
type input "0938990848"
type input "PHỤNG"
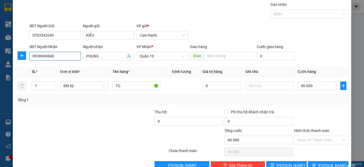
scroll to position [27, 0]
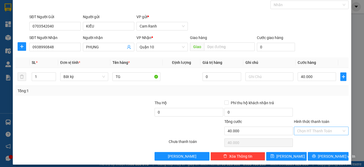
click at [321, 128] on input "Hình thức thanh toán" at bounding box center [319, 131] width 45 height 8
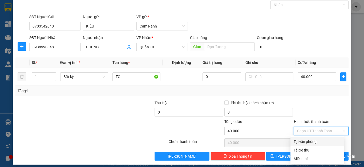
click at [322, 142] on div "Tại văn phòng" at bounding box center [317, 141] width 47 height 6
type input "0"
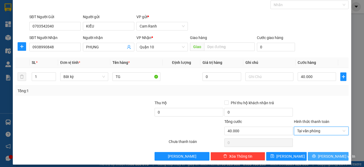
click at [328, 154] on span "Lưu và In" at bounding box center [336, 156] width 37 height 6
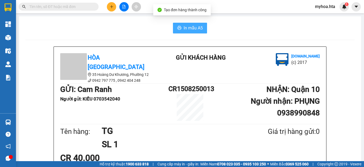
click at [184, 25] on span "In mẫu A5" at bounding box center [193, 28] width 19 height 7
click at [110, 7] on icon "plus" at bounding box center [112, 7] width 4 height 4
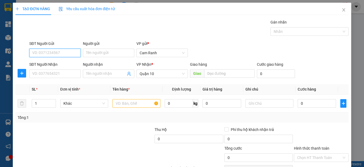
click at [61, 50] on input "SĐT Người Gửi" at bounding box center [54, 53] width 51 height 9
drag, startPoint x: 56, startPoint y: 55, endPoint x: 57, endPoint y: 50, distance: 5.2
click at [56, 54] on input "SĐT Người Gửi" at bounding box center [54, 53] width 51 height 9
click at [56, 63] on div "0979375375 - TRÂM" at bounding box center [54, 64] width 44 height 6
type input "0979375375"
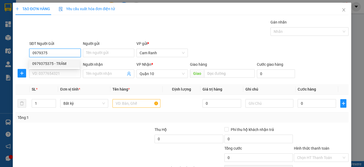
type input "TRÂM"
type input "180.000"
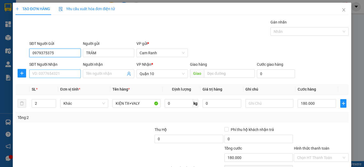
type input "0979375375"
click at [55, 76] on input "SĐT Người Nhận" at bounding box center [54, 73] width 51 height 9
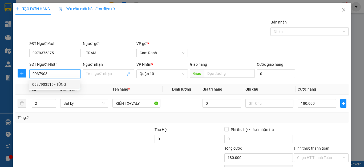
click at [55, 85] on div "0937903515 - TÙNG" at bounding box center [54, 84] width 44 height 6
type input "0937903515"
type input "TÙNG"
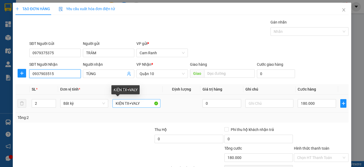
type input "0937903515"
drag, startPoint x: 140, startPoint y: 103, endPoint x: 111, endPoint y: 102, distance: 29.4
click at [111, 102] on td "KIỆN TX+VALY" at bounding box center [136, 103] width 52 height 18
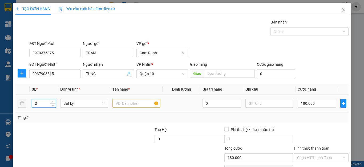
drag, startPoint x: 35, startPoint y: 100, endPoint x: 44, endPoint y: 104, distance: 10.2
click at [35, 101] on input "2" at bounding box center [44, 103] width 24 height 8
drag, startPoint x: 45, startPoint y: 104, endPoint x: 31, endPoint y: 103, distance: 13.1
click at [32, 104] on div "2" at bounding box center [44, 103] width 24 height 9
type input "1"
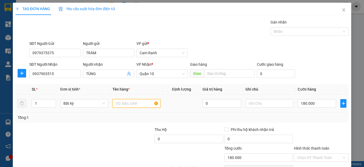
click at [137, 103] on input "text" at bounding box center [137, 103] width 48 height 9
type input "0"
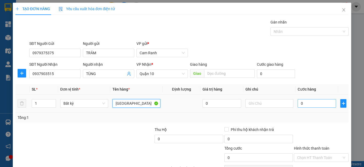
type input "[GEOGRAPHIC_DATA]"
click at [306, 103] on input "0" at bounding box center [317, 103] width 38 height 9
type input "5"
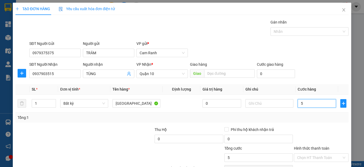
type input "50"
type input "50.000"
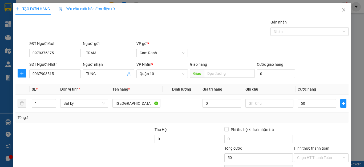
type input "50.000"
click at [298, 125] on div "Transit Pickup Surcharge Ids Transit Deliver Surcharge Ids Transit Deliver Surc…" at bounding box center [181, 103] width 333 height 168
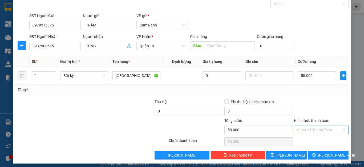
scroll to position [31, 0]
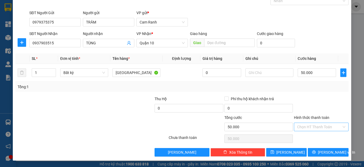
click at [301, 127] on input "Hình thức thanh toán" at bounding box center [319, 127] width 45 height 8
click at [309, 90] on div "Tổng: 1" at bounding box center [181, 87] width 333 height 10
click at [310, 151] on button "Lưu và In" at bounding box center [328, 152] width 41 height 9
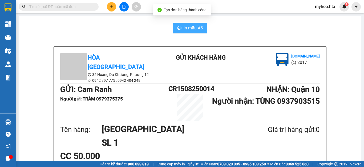
click at [188, 27] on span "In mẫu A5" at bounding box center [193, 28] width 19 height 7
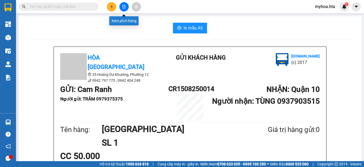
click at [124, 6] on icon "file-add" at bounding box center [124, 7] width 3 height 4
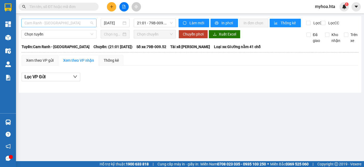
click at [77, 24] on span "Cam Ranh - Sài Gòn" at bounding box center [59, 23] width 69 height 8
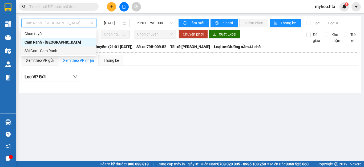
click at [57, 54] on div "Sài Gòn - Cam Ranh" at bounding box center [58, 50] width 75 height 9
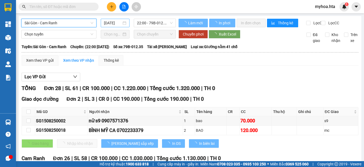
click at [112, 24] on input "15/08/2025" at bounding box center [113, 23] width 18 height 6
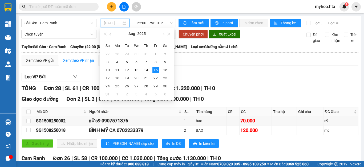
type input "15/08/2025"
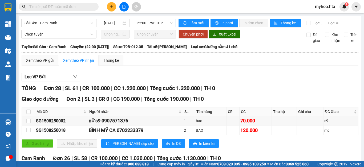
click at [143, 24] on span "22:00 - 79B-012.35" at bounding box center [155, 23] width 36 height 8
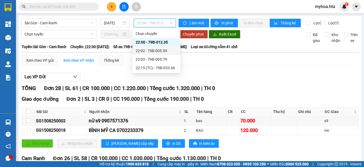
click at [220, 63] on div "Xem theo VP gửi Xem theo VP nhận Thống kê" at bounding box center [190, 60] width 337 height 11
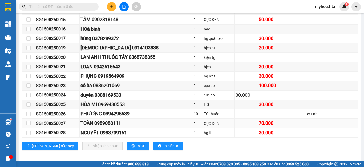
scroll to position [291, 0]
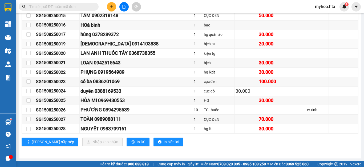
click at [135, 43] on div "ĐẠO 0914103838" at bounding box center [136, 43] width 111 height 7
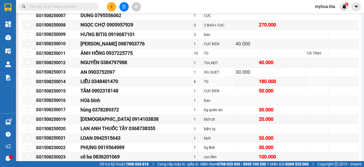
scroll to position [211, 0]
drag, startPoint x: 138, startPoint y: 31, endPoint x: 107, endPoint y: 31, distance: 30.7
click at [107, 29] on div "NGỌC CHỢ 0905957929" at bounding box center [136, 24] width 111 height 7
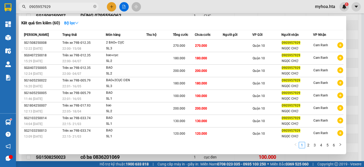
type input "0905957929"
drag, startPoint x: 364, startPoint y: 22, endPoint x: 330, endPoint y: 38, distance: 37.0
click at [364, 23] on div at bounding box center [182, 83] width 364 height 167
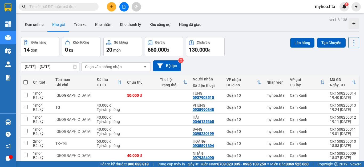
click at [26, 81] on span at bounding box center [25, 82] width 4 height 4
click at [26, 79] on input "checkbox" at bounding box center [26, 79] width 0 height 0
checkbox input "true"
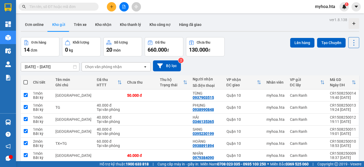
checkbox input "true"
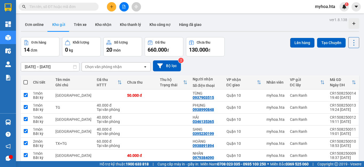
checkbox input "true"
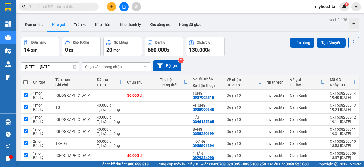
checkbox input "true"
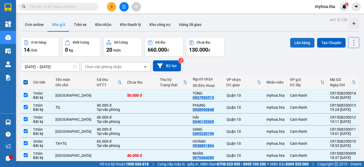
click at [300, 42] on button "Lên hàng" at bounding box center [302, 43] width 24 height 10
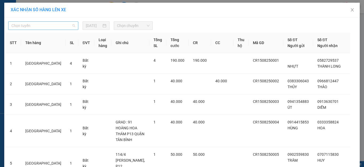
click at [63, 24] on span "Chọn tuyến" at bounding box center [43, 26] width 64 height 8
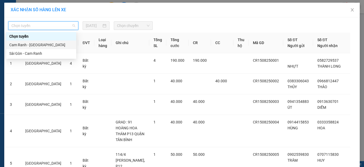
click at [38, 47] on div "Cam Ranh - Sài Gòn" at bounding box center [41, 45] width 64 height 6
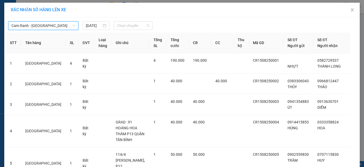
drag, startPoint x: 129, startPoint y: 27, endPoint x: 128, endPoint y: 39, distance: 12.6
click at [129, 27] on span "Chọn chuyến" at bounding box center [133, 26] width 33 height 8
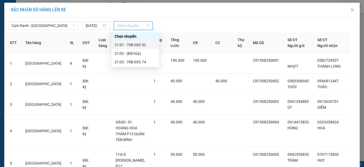
click at [128, 44] on div "21:01 - 79B-009.52" at bounding box center [136, 45] width 42 height 6
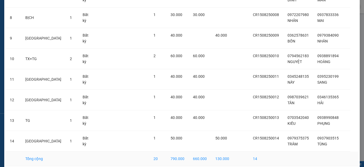
scroll to position [234, 0]
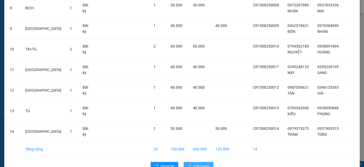
click at [200, 163] on span "Lên hàng" at bounding box center [201, 166] width 15 height 6
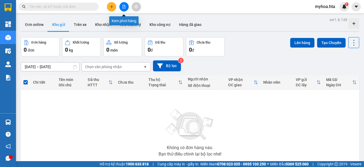
click at [122, 7] on icon "file-add" at bounding box center [124, 7] width 4 height 4
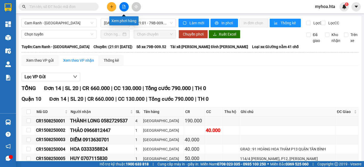
click at [125, 7] on icon "file-add" at bounding box center [124, 7] width 4 height 4
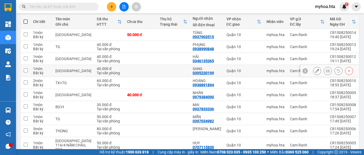
scroll to position [59, 0]
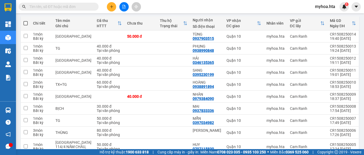
click at [25, 20] on th at bounding box center [26, 23] width 10 height 14
click at [25, 22] on span at bounding box center [25, 23] width 4 height 4
click at [26, 21] on input "checkbox" at bounding box center [26, 21] width 0 height 0
checkbox input "true"
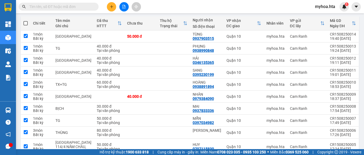
checkbox input "true"
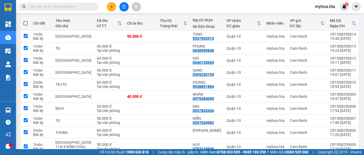
checkbox input "true"
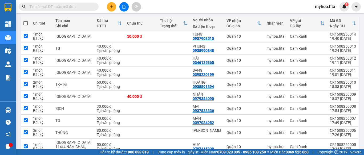
checkbox input "true"
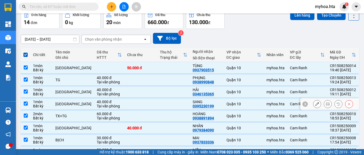
scroll to position [0, 0]
